Goal: Task Accomplishment & Management: Manage account settings

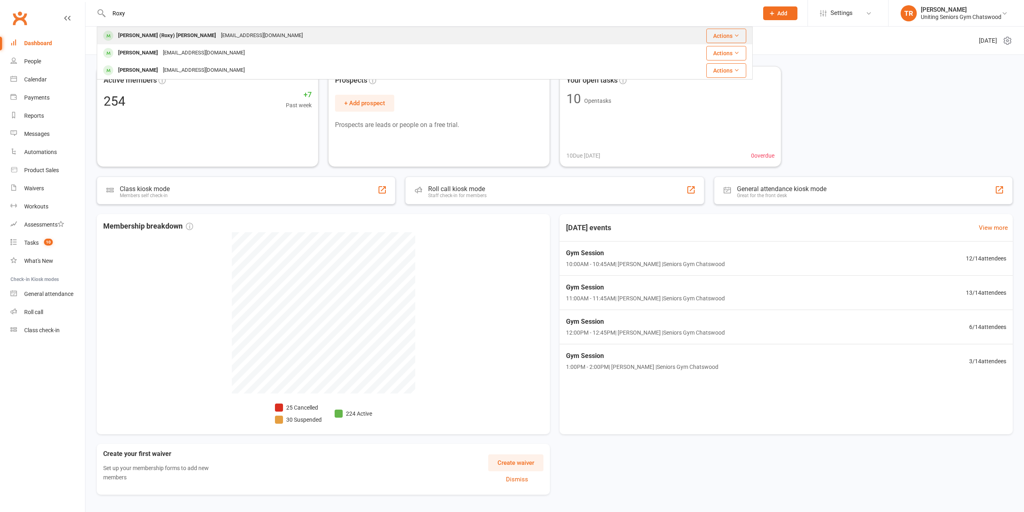
type input "Roxy"
click at [166, 35] on div "[PERSON_NAME] (Roxy) [PERSON_NAME]" at bounding box center [167, 36] width 103 height 12
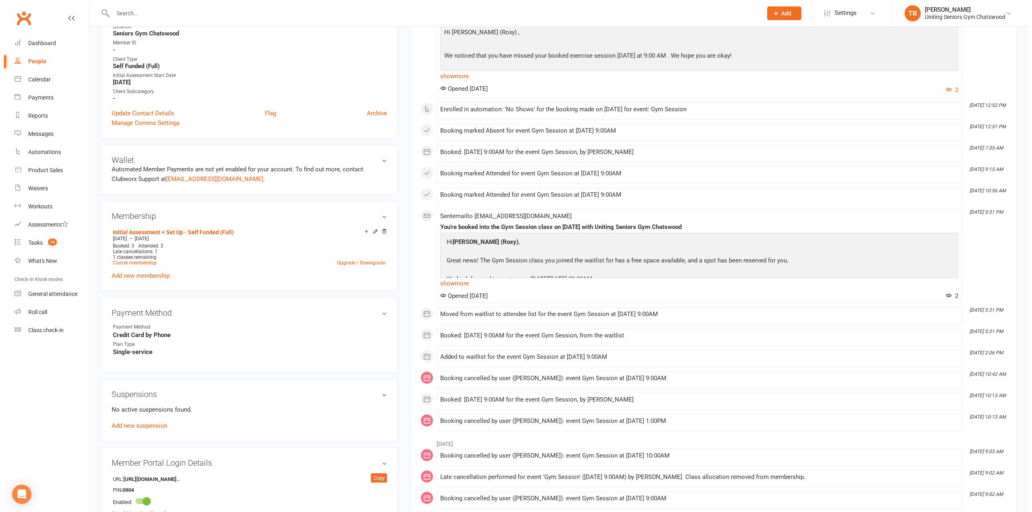
scroll to position [323, 0]
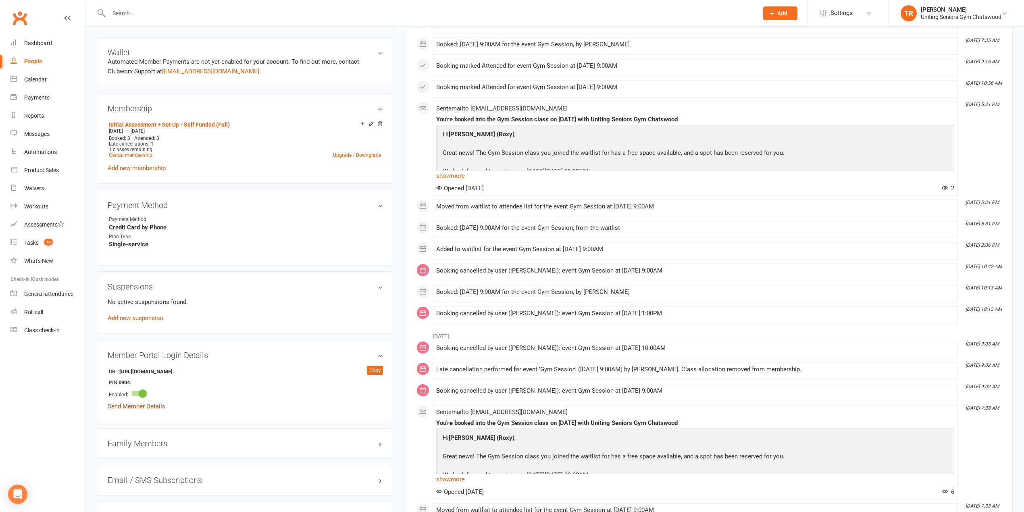
click at [140, 410] on link "Send Member Details" at bounding box center [137, 406] width 58 height 7
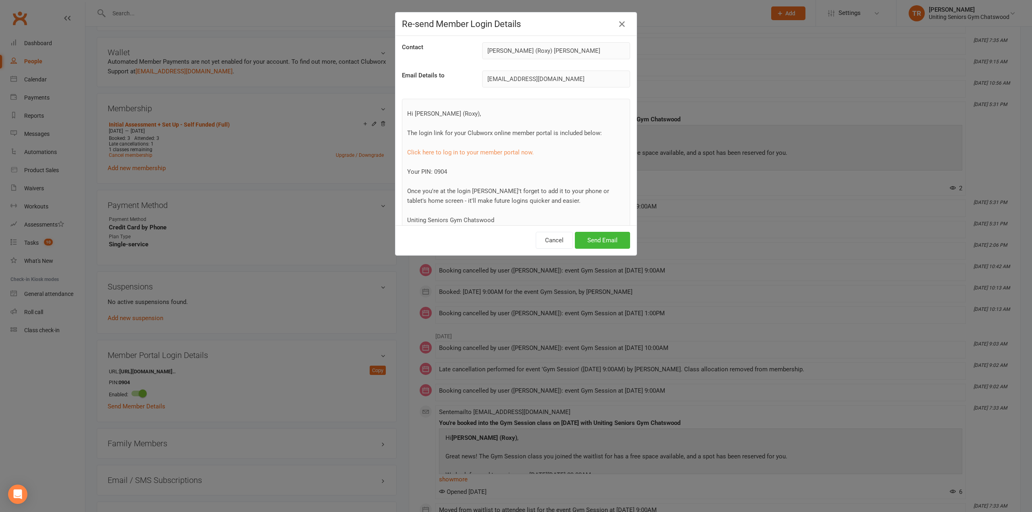
scroll to position [38, 0]
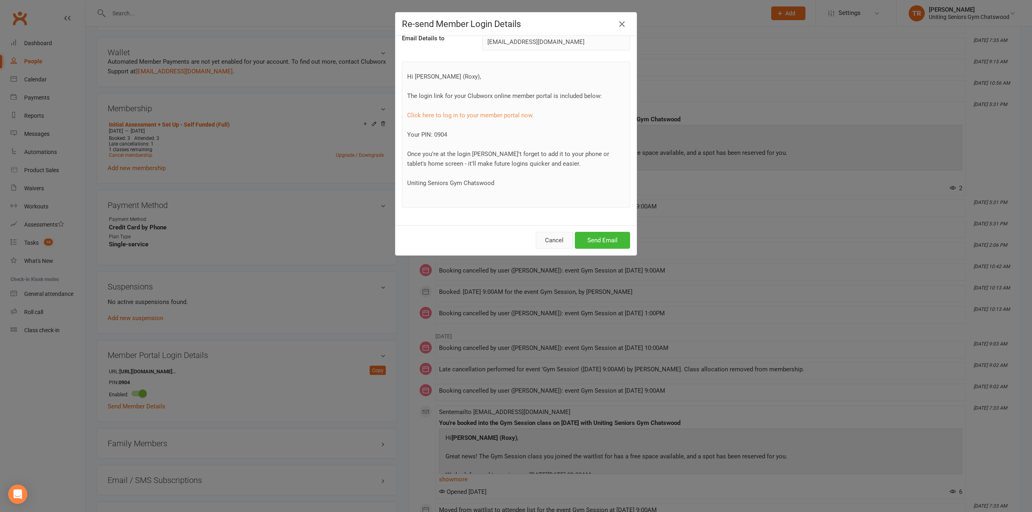
click at [553, 241] on button "Cancel" at bounding box center [554, 240] width 37 height 17
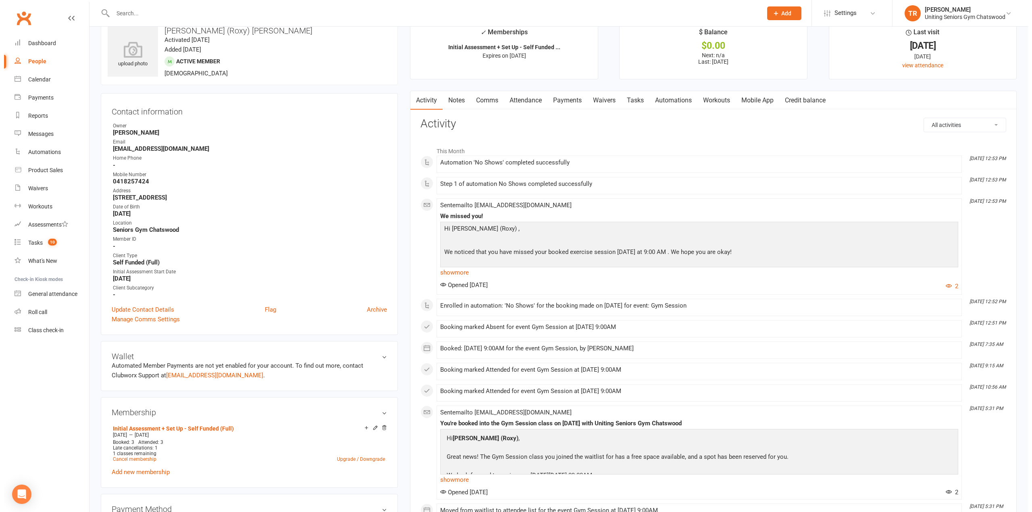
scroll to position [0, 0]
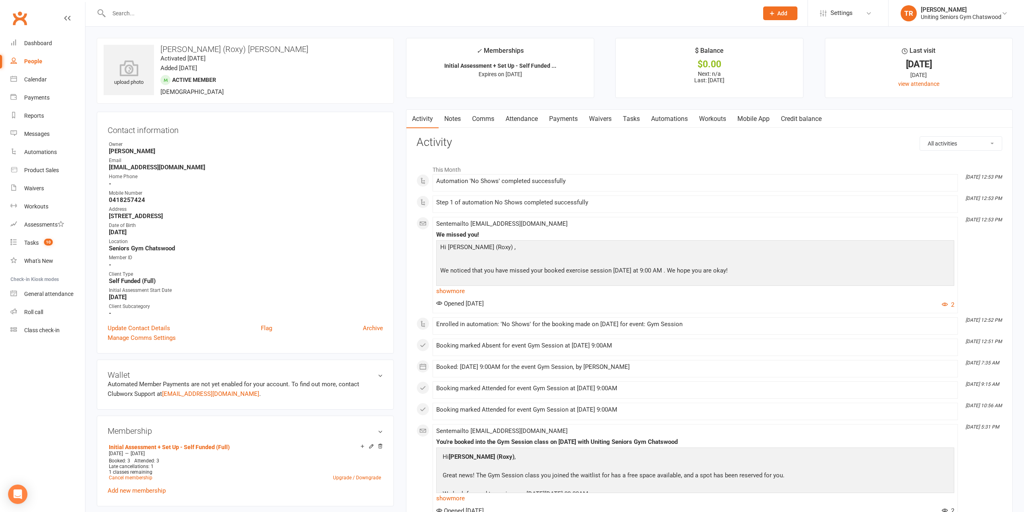
click at [749, 115] on link "Mobile App" at bounding box center [754, 119] width 44 height 19
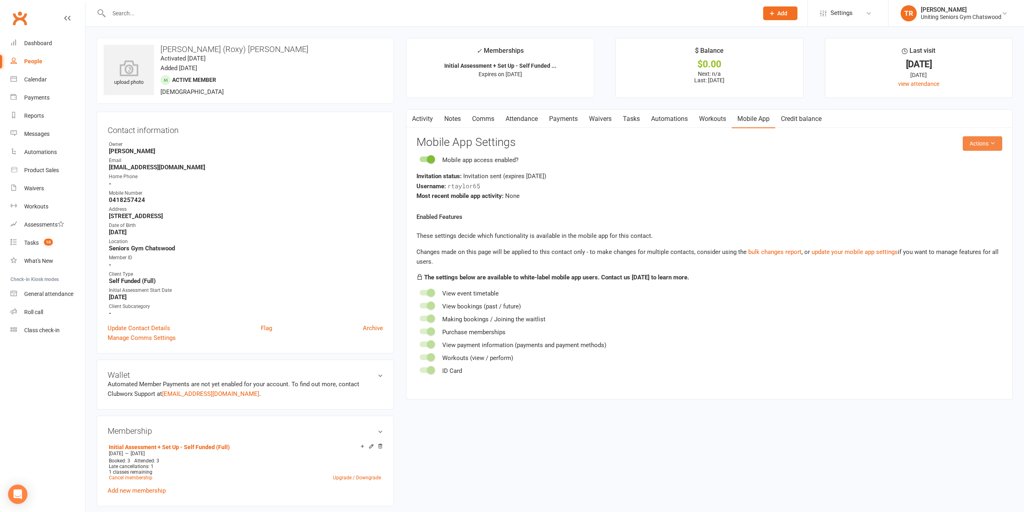
click at [992, 144] on icon at bounding box center [993, 143] width 6 height 6
click at [978, 162] on link "Send invitation email" at bounding box center [954, 162] width 80 height 16
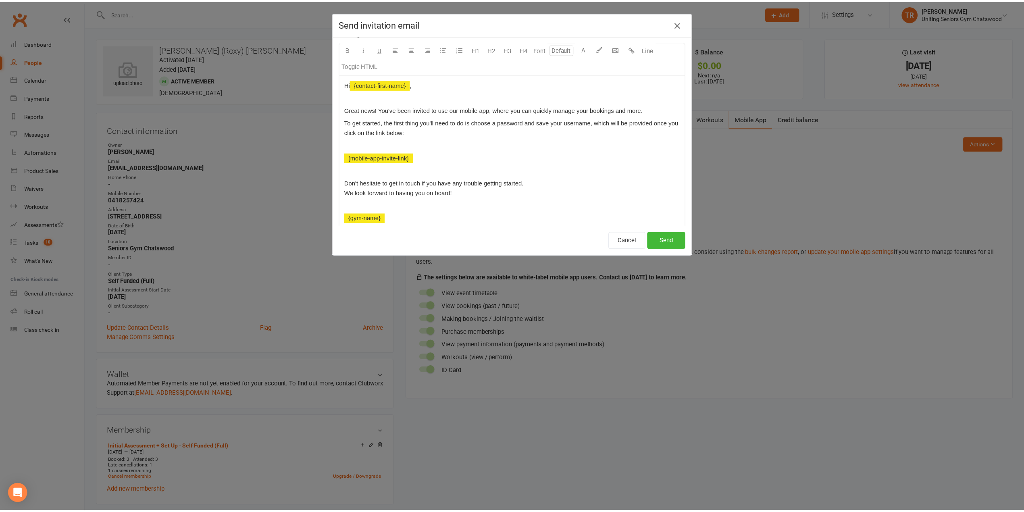
scroll to position [107, 0]
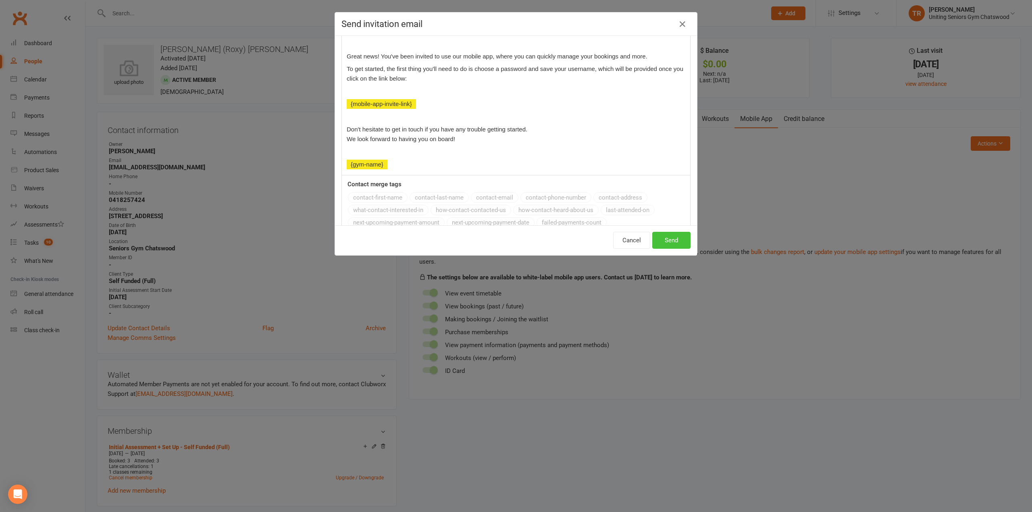
click at [665, 237] on button "Send" at bounding box center [671, 240] width 38 height 17
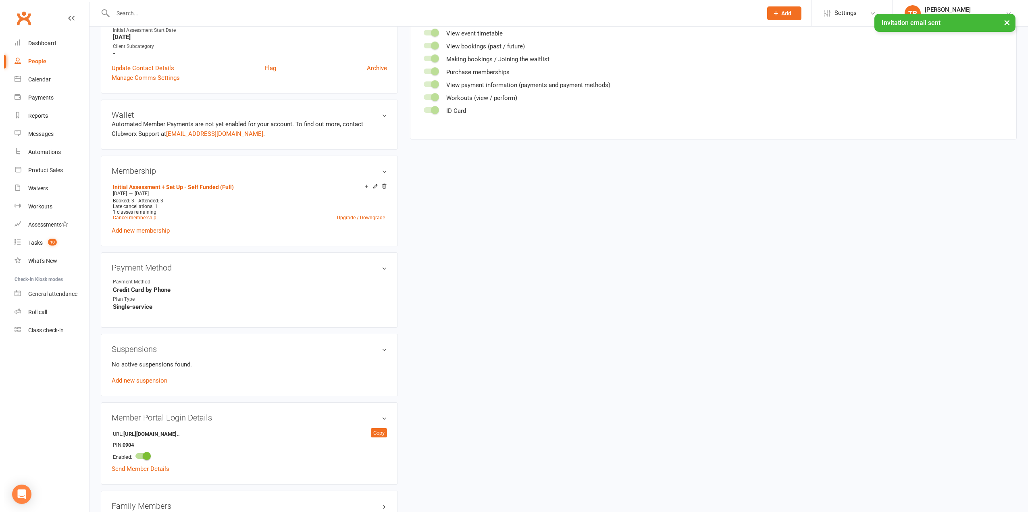
scroll to position [323, 0]
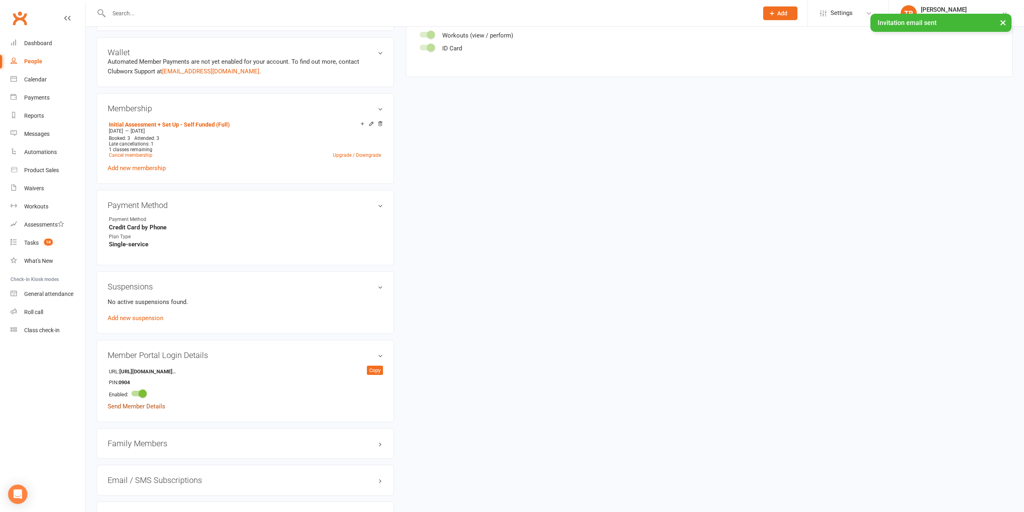
click at [136, 410] on link "Send Member Details" at bounding box center [137, 406] width 58 height 7
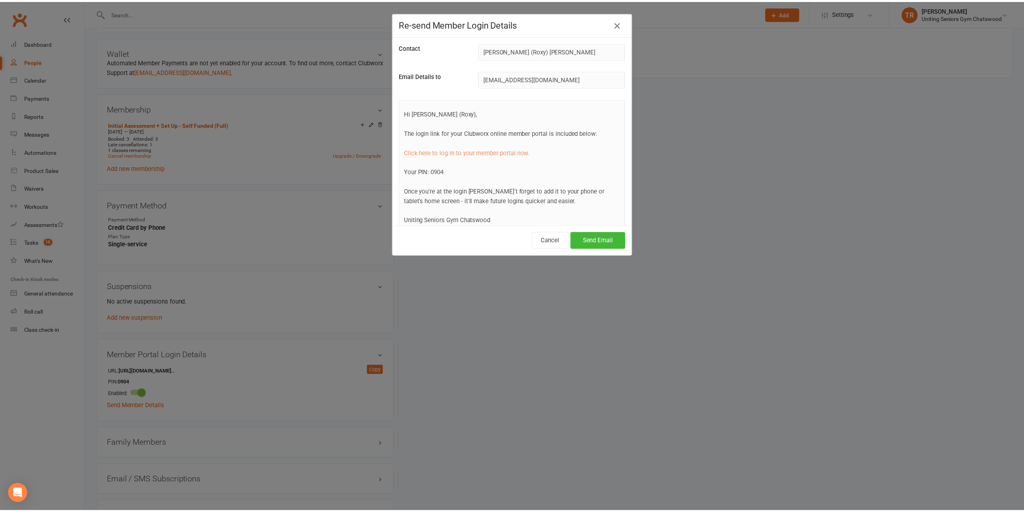
scroll to position [38, 0]
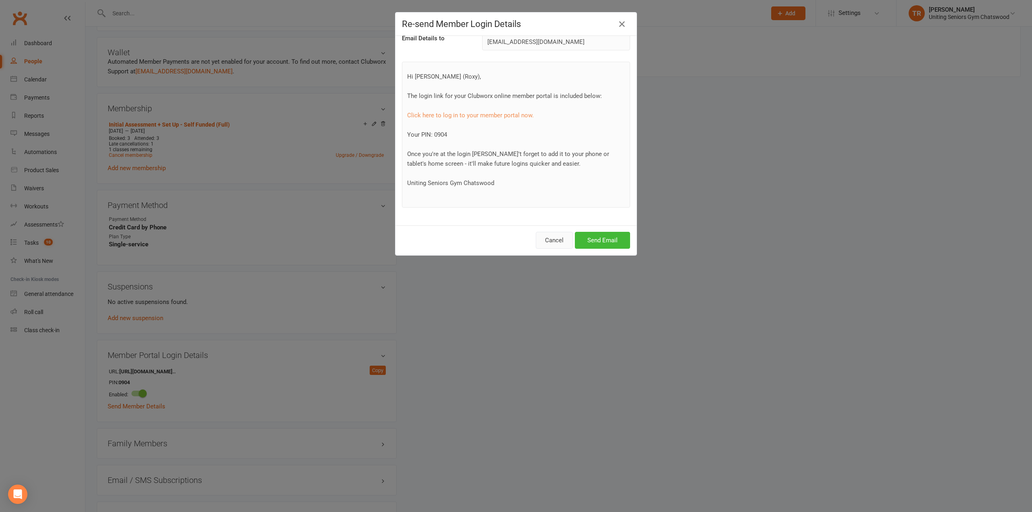
click at [549, 240] on button "Cancel" at bounding box center [554, 240] width 37 height 17
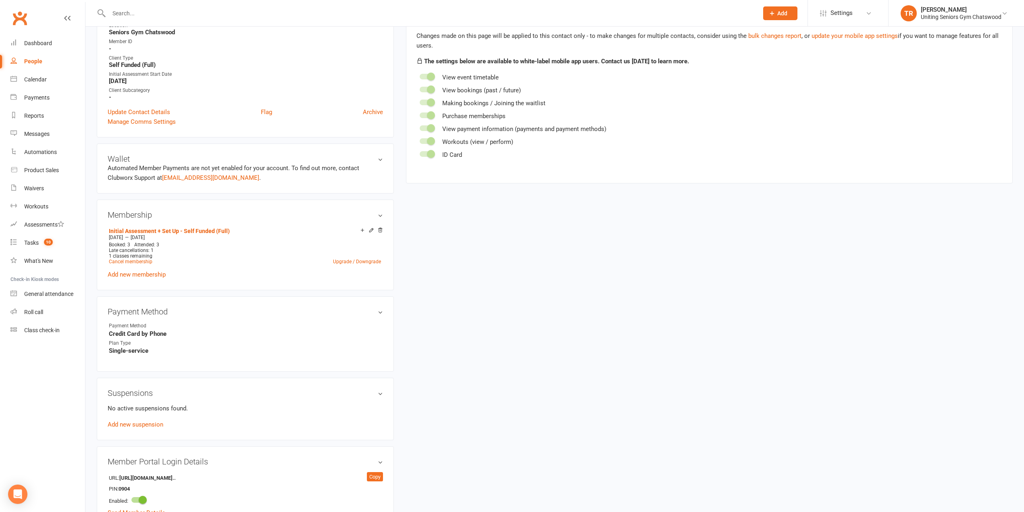
scroll to position [215, 0]
click at [137, 266] on link "Cancel membership" at bounding box center [131, 263] width 44 height 6
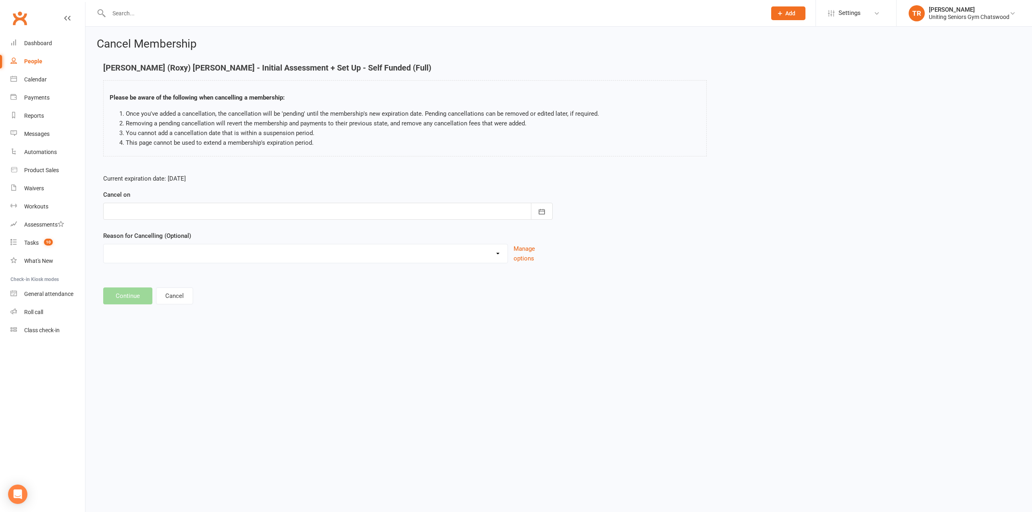
click at [185, 218] on div at bounding box center [328, 211] width 450 height 17
click at [170, 290] on span "16" at bounding box center [171, 293] width 6 height 6
type input "[DATE]"
drag, startPoint x: 133, startPoint y: 293, endPoint x: 237, endPoint y: 262, distance: 108.6
click at [134, 293] on button "Continue" at bounding box center [127, 296] width 49 height 17
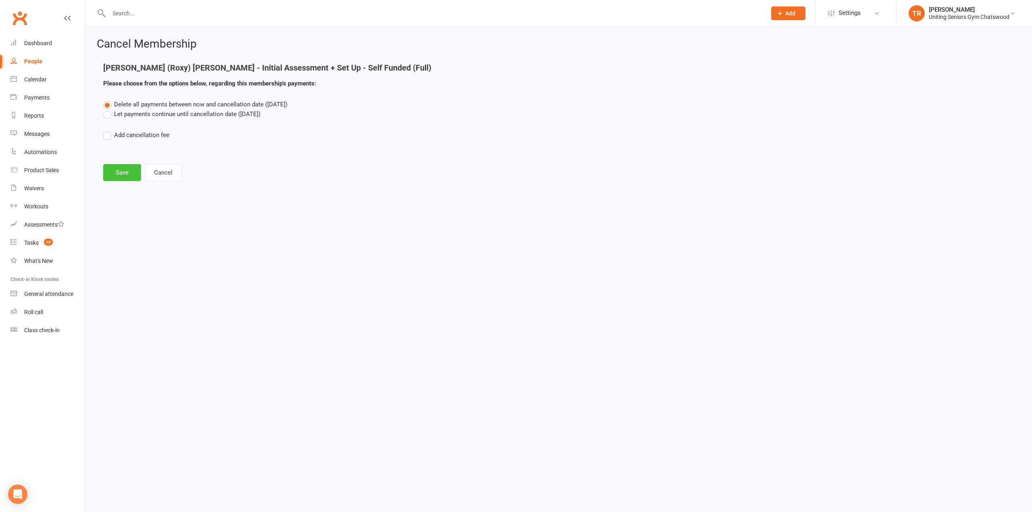
click at [114, 165] on button "Save" at bounding box center [122, 172] width 38 height 17
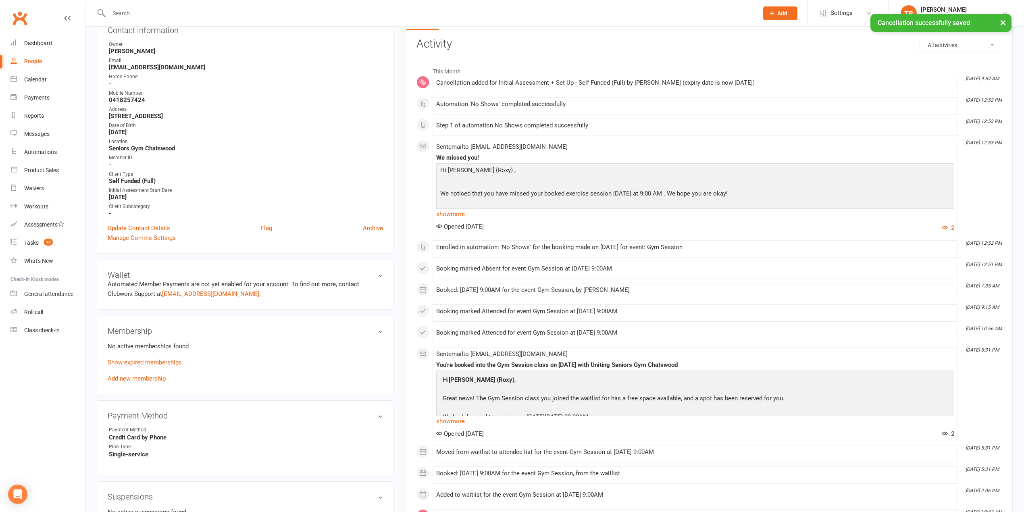
scroll to position [107, 0]
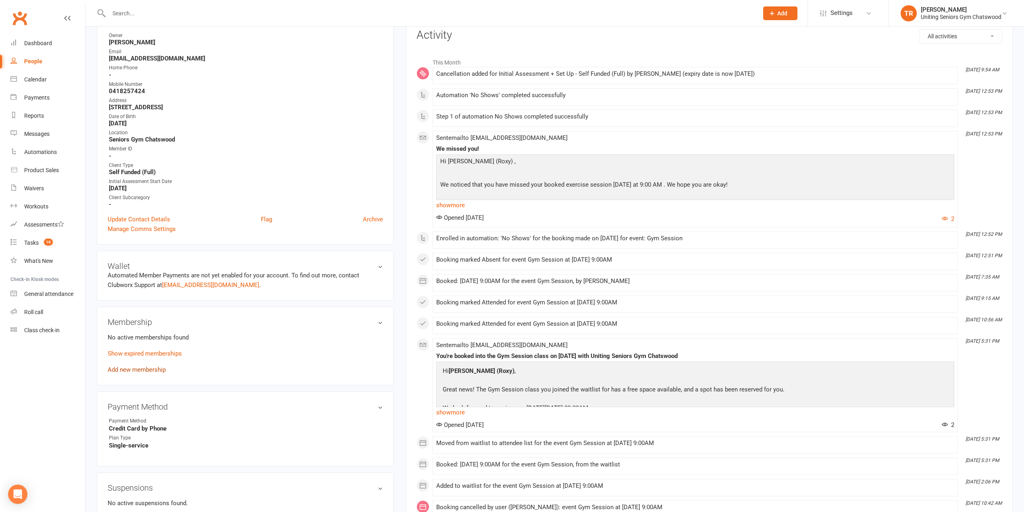
click at [138, 373] on link "Add new membership" at bounding box center [137, 369] width 58 height 7
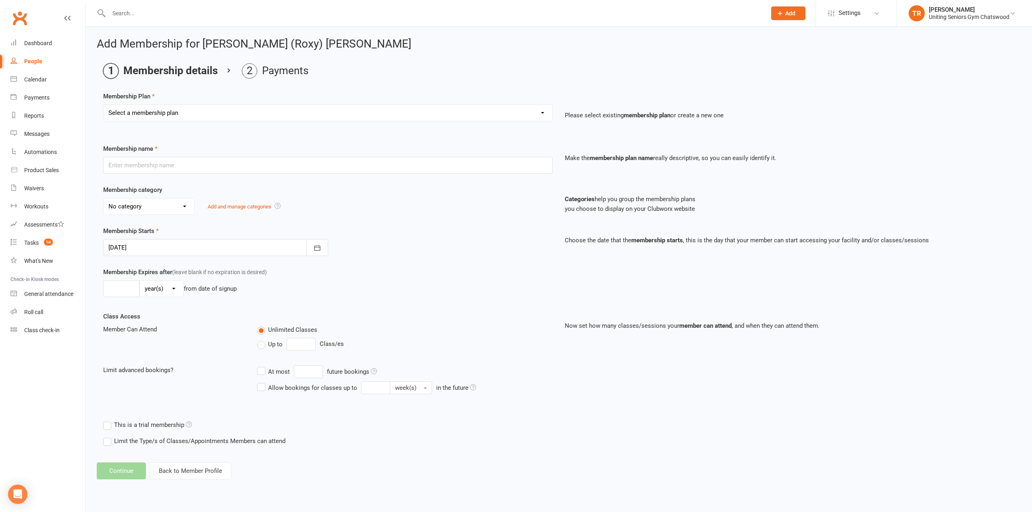
click at [189, 109] on select "Select a membership plan Create new Membership Plan Initial Assessment + Set Up…" at bounding box center [328, 113] width 449 height 16
select select "8"
click at [104, 105] on select "Select a membership plan Create new Membership Plan Initial Assessment + Set Up…" at bounding box center [328, 113] width 449 height 16
type input "Gym Monthly - Self Funded (Full)"
select select "3"
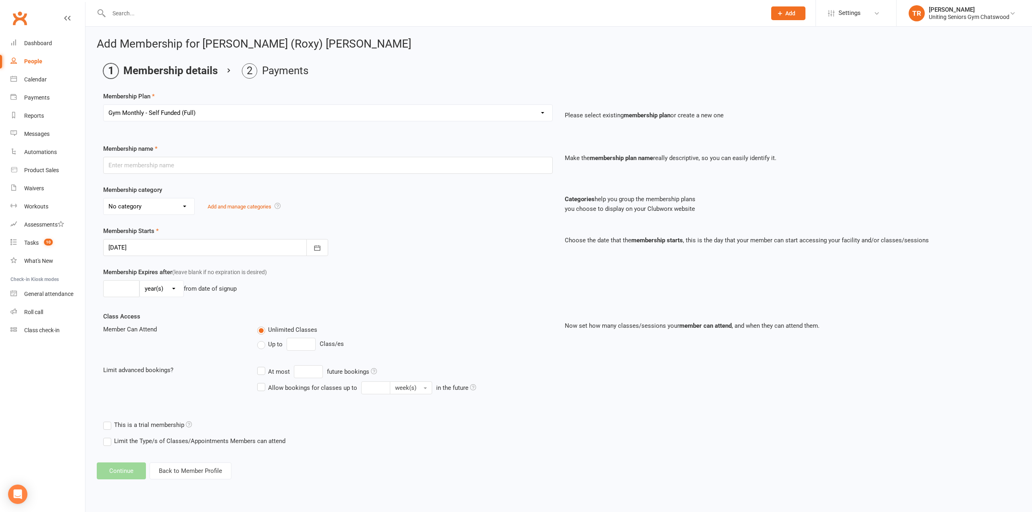
type input "0"
type input "1"
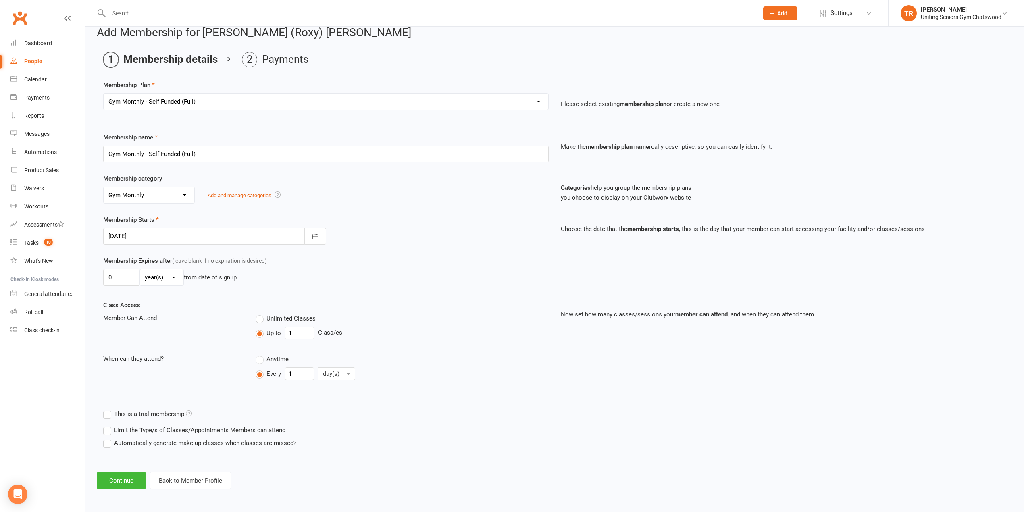
scroll to position [14, 0]
click at [119, 476] on button "Continue" at bounding box center [121, 480] width 49 height 17
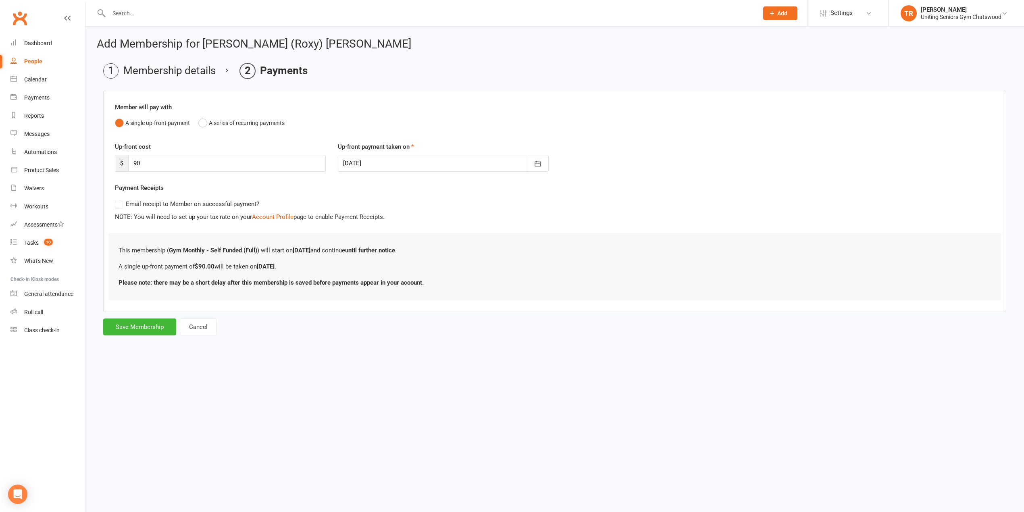
scroll to position [0, 0]
click at [153, 328] on button "Save Membership" at bounding box center [139, 327] width 73 height 17
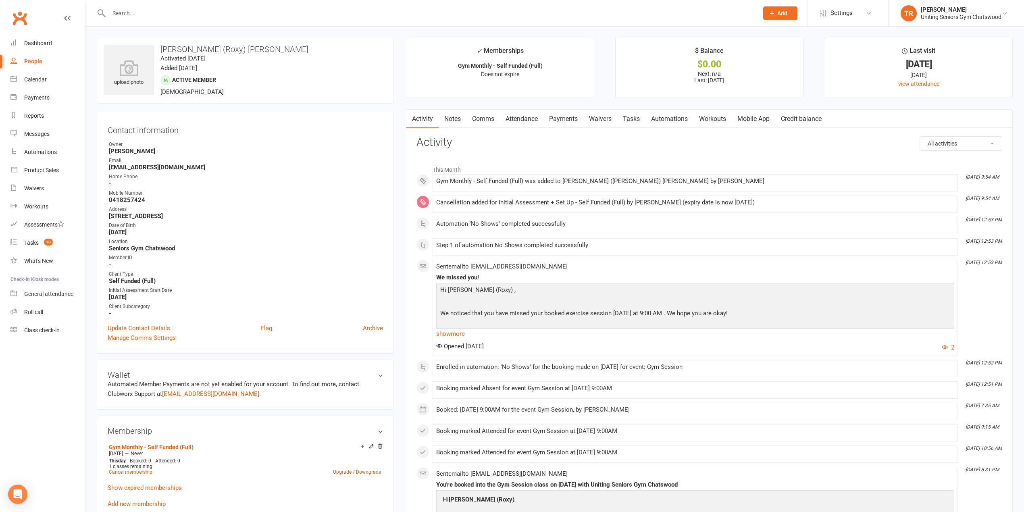
click at [761, 123] on link "Mobile App" at bounding box center [754, 119] width 44 height 19
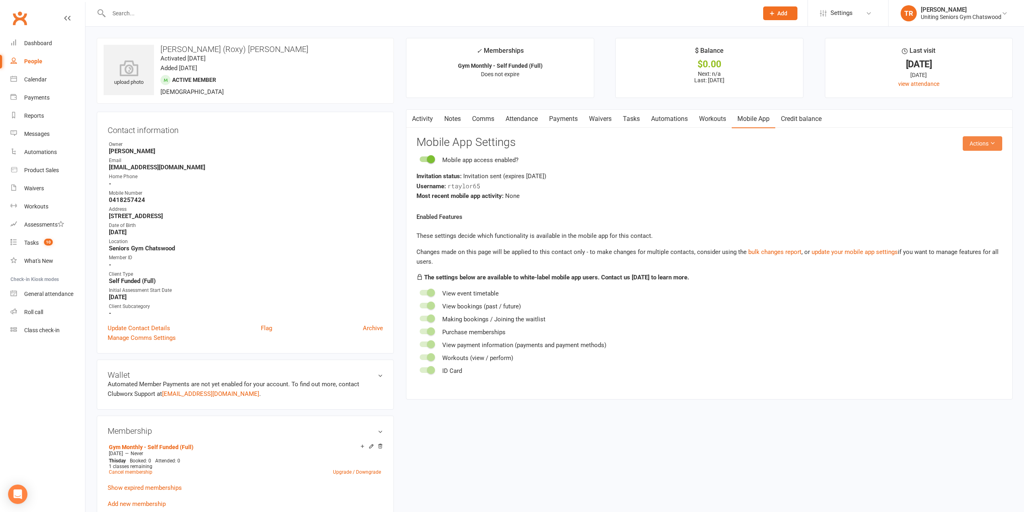
click at [996, 148] on button "Actions" at bounding box center [983, 143] width 40 height 15
click at [976, 177] on link "Send invitation SMS" at bounding box center [954, 179] width 80 height 16
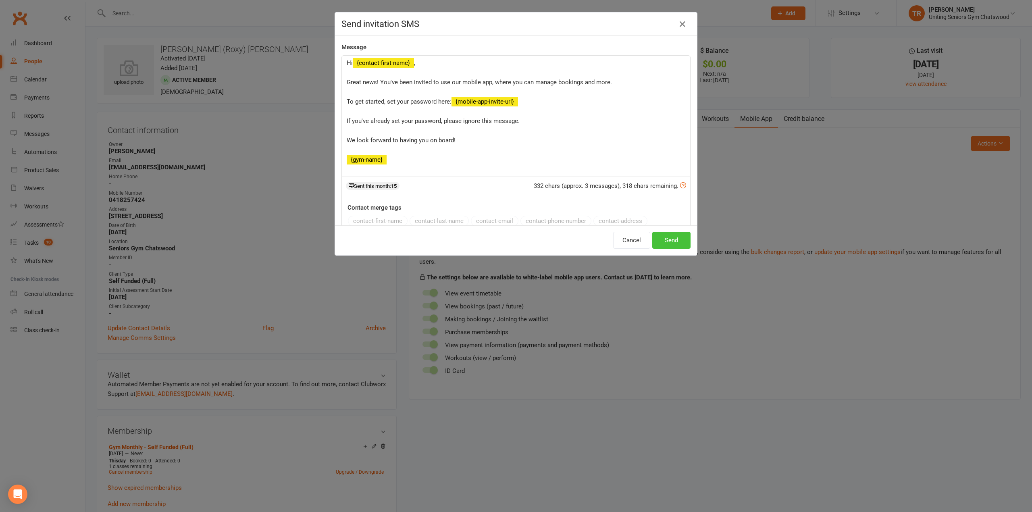
click at [671, 239] on button "Send" at bounding box center [671, 240] width 38 height 17
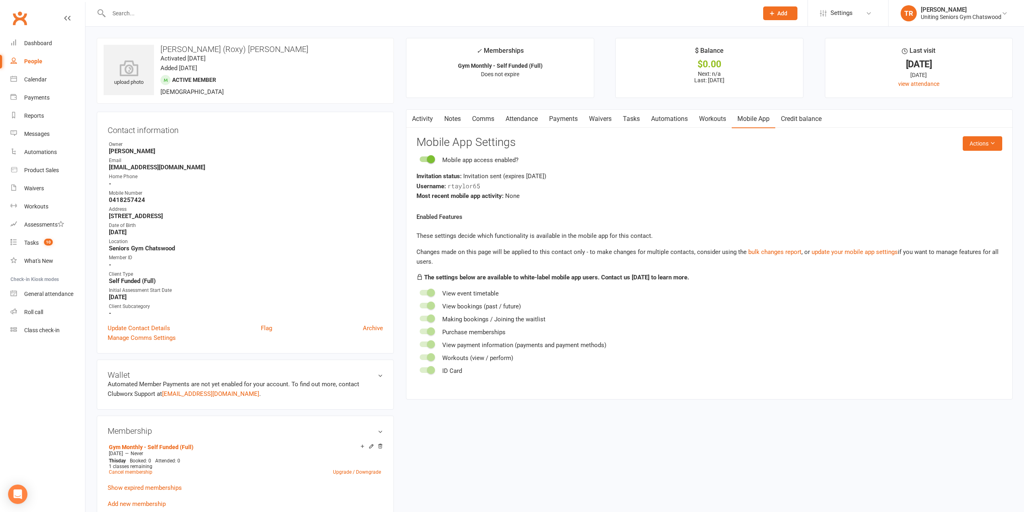
click at [712, 165] on div "Mobile app access enabled?" at bounding box center [710, 160] width 586 height 10
drag, startPoint x: 422, startPoint y: 116, endPoint x: 437, endPoint y: 118, distance: 15.5
click at [425, 117] on link "Activity" at bounding box center [422, 119] width 32 height 19
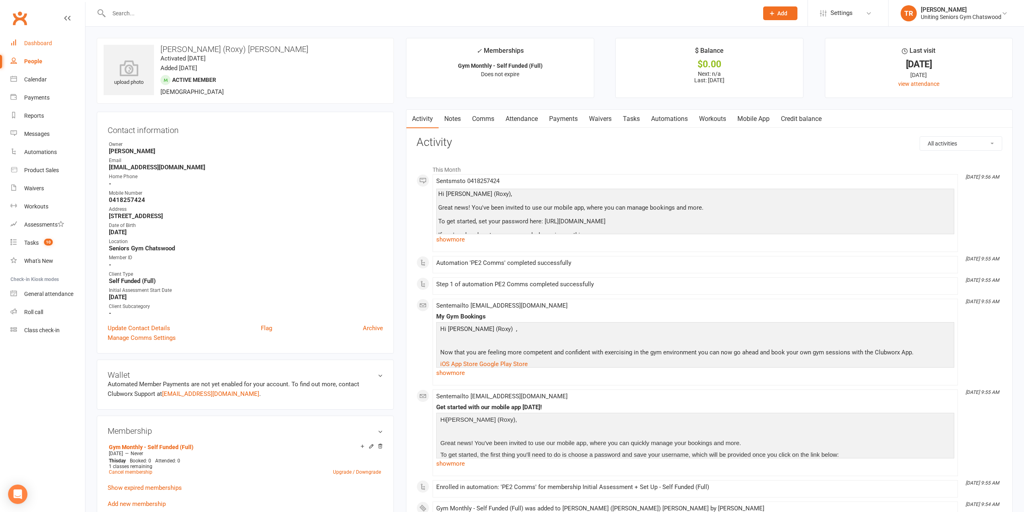
click at [40, 44] on div "Dashboard" at bounding box center [38, 43] width 28 height 6
